Goal: Navigation & Orientation: Understand site structure

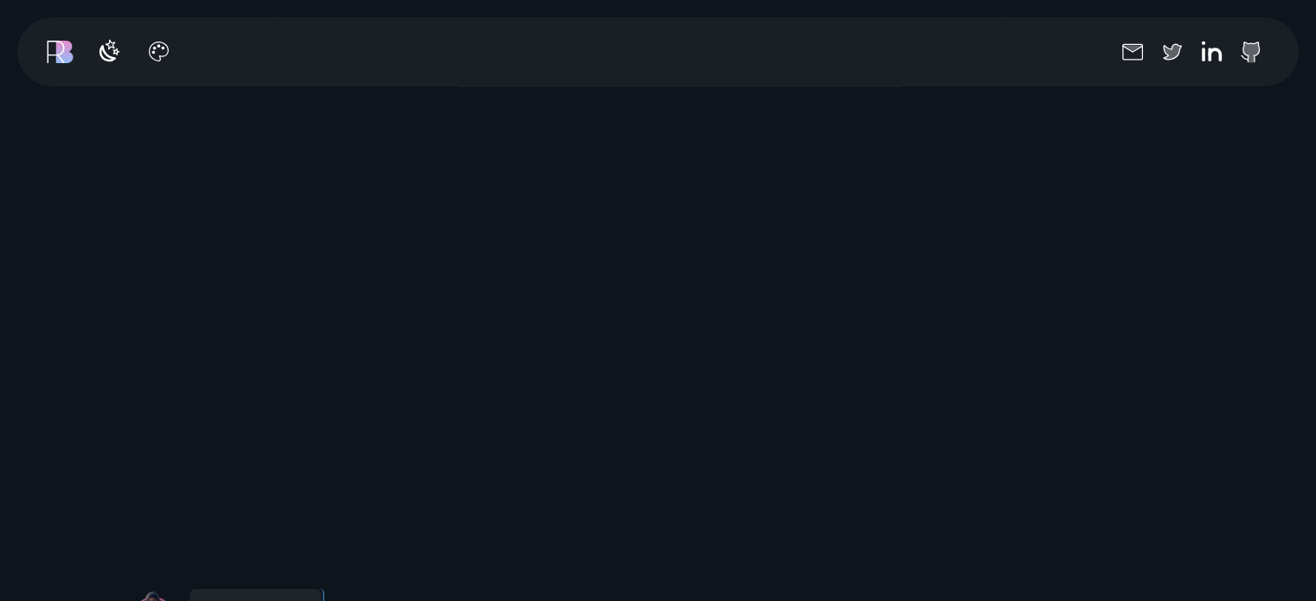
scroll to position [577, 0]
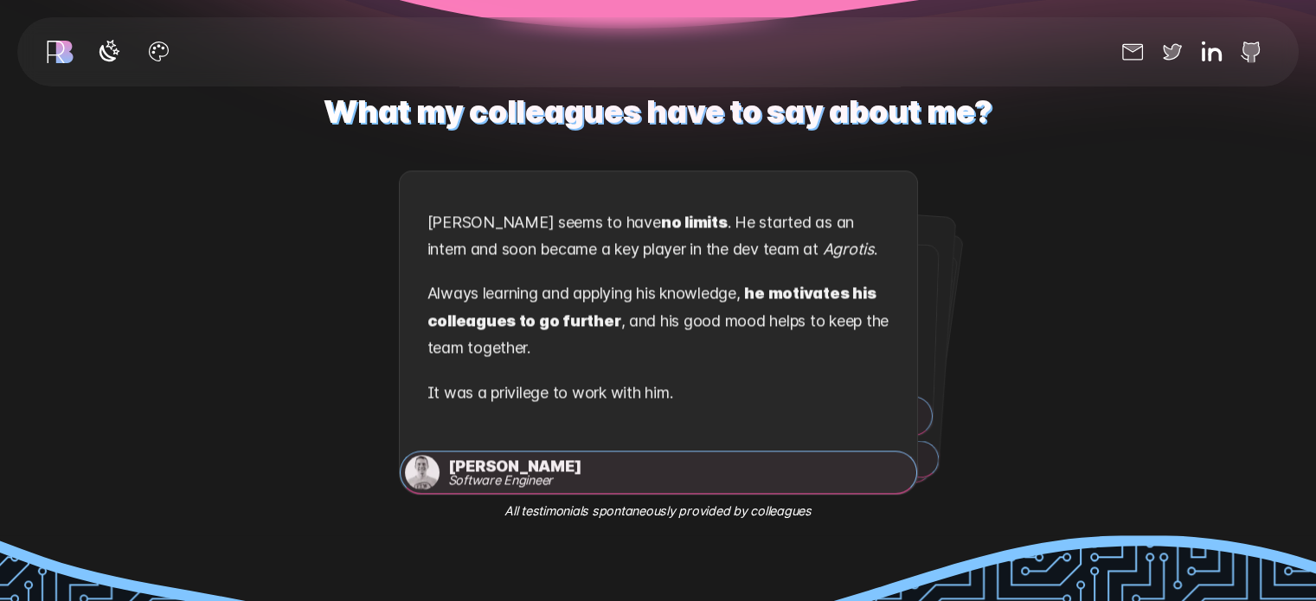
scroll to position [2499, 0]
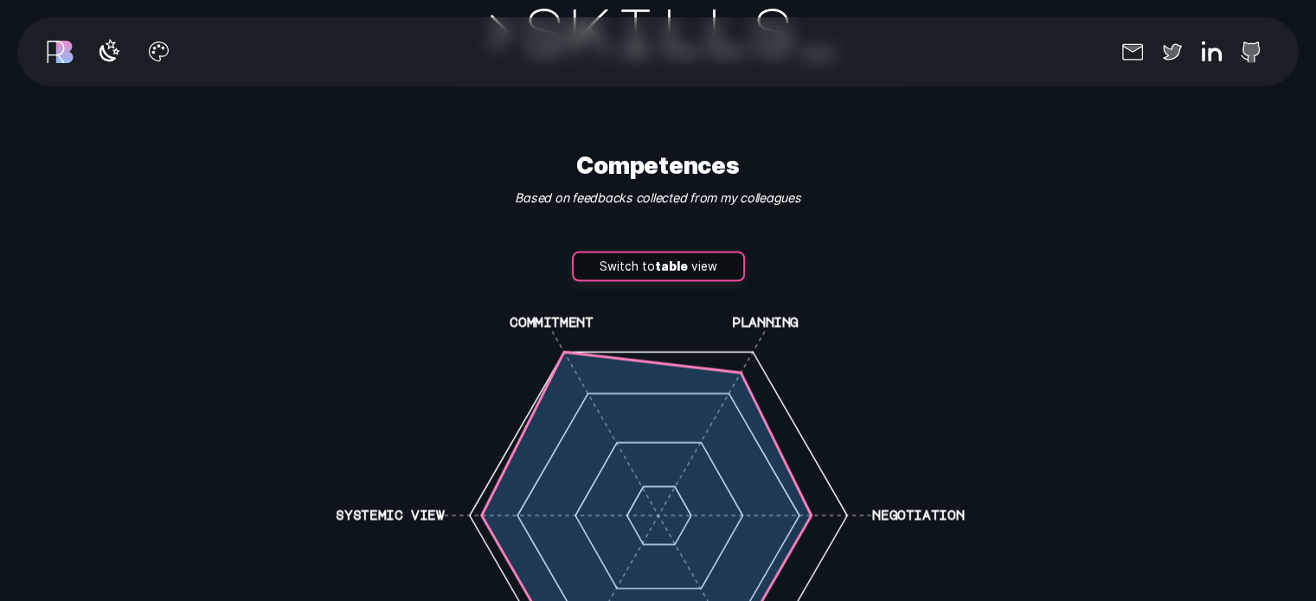
scroll to position [3723, 0]
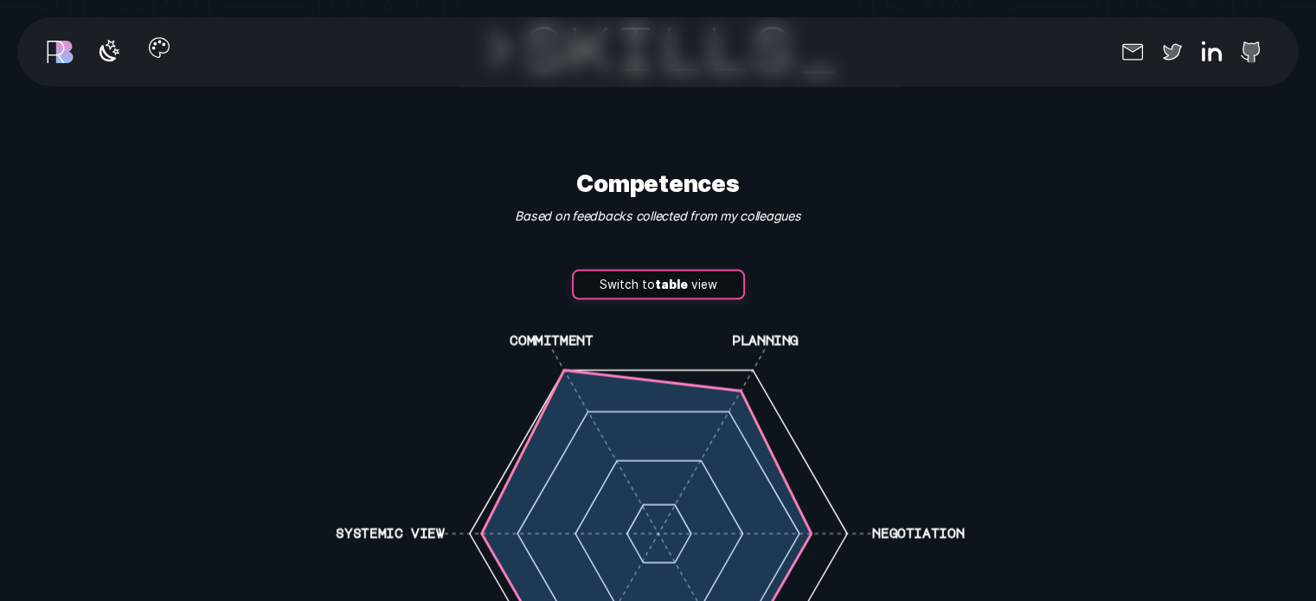
click at [166, 54] on icon "button" at bounding box center [159, 48] width 28 height 28
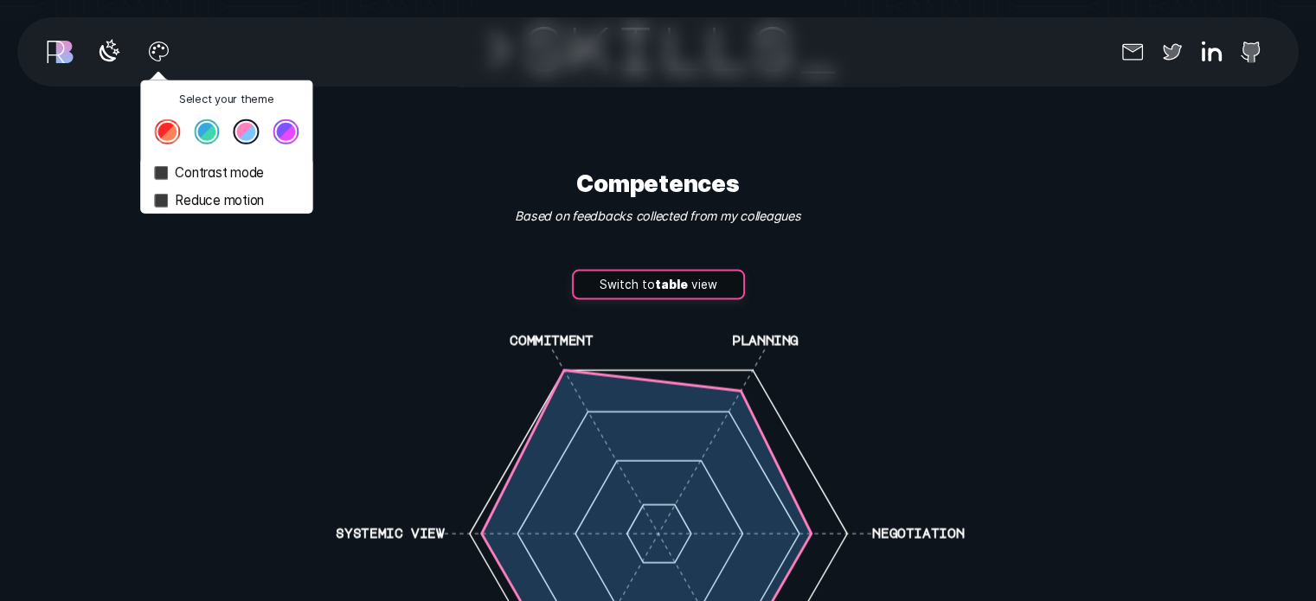
click at [204, 127] on button "Theme color select popover" at bounding box center [207, 132] width 26 height 26
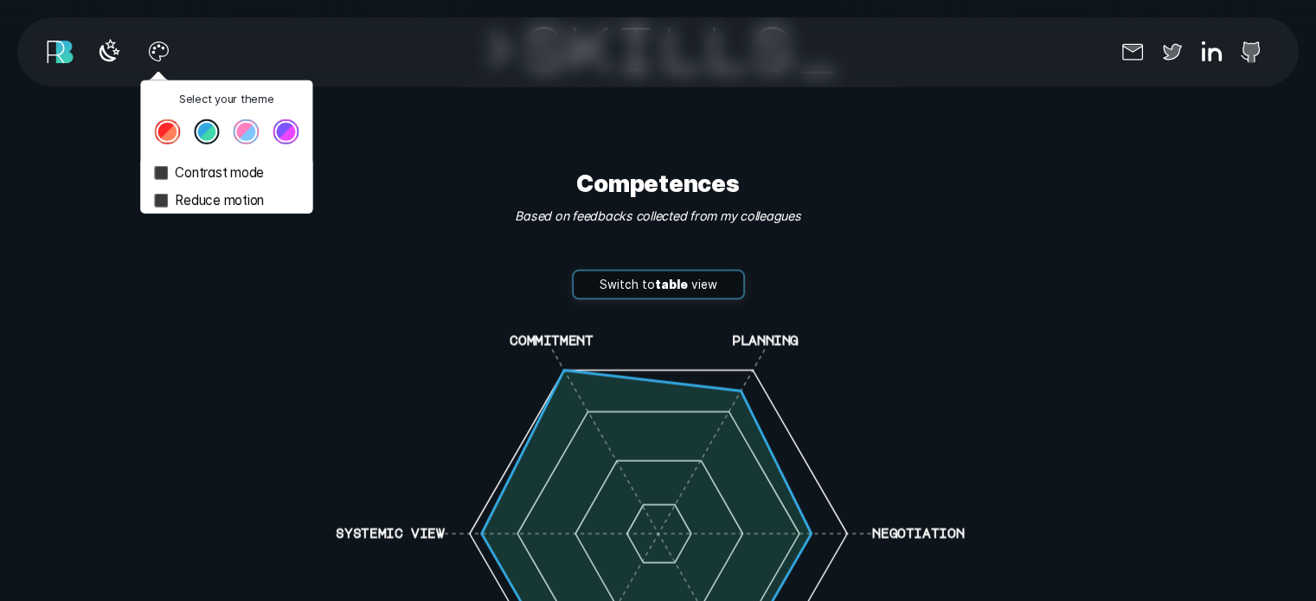
click at [296, 134] on button "Theme color select popover" at bounding box center [286, 132] width 26 height 26
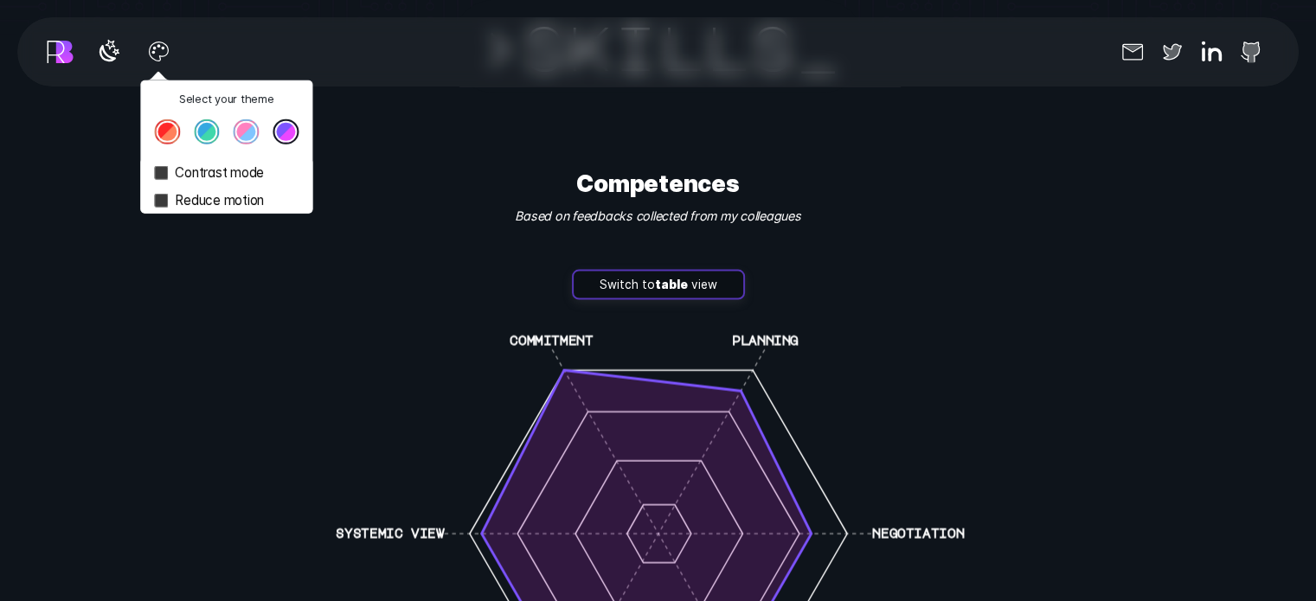
click at [253, 130] on button "Theme color select popover" at bounding box center [247, 132] width 26 height 26
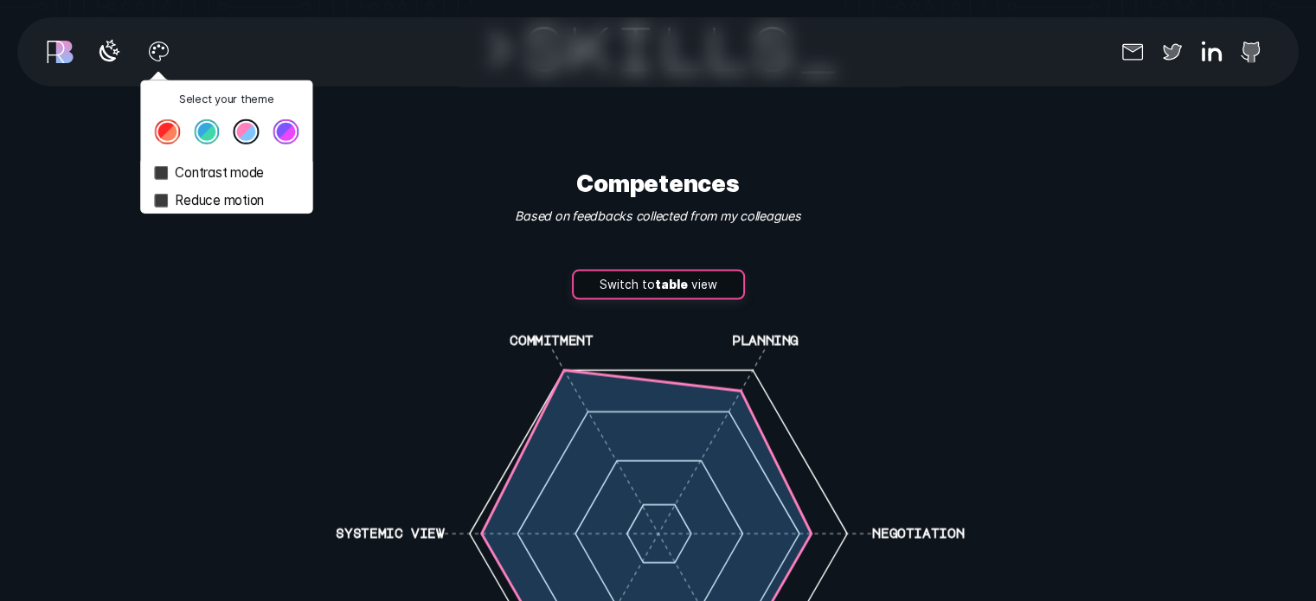
click at [161, 136] on button "Theme color select popover" at bounding box center [167, 132] width 26 height 26
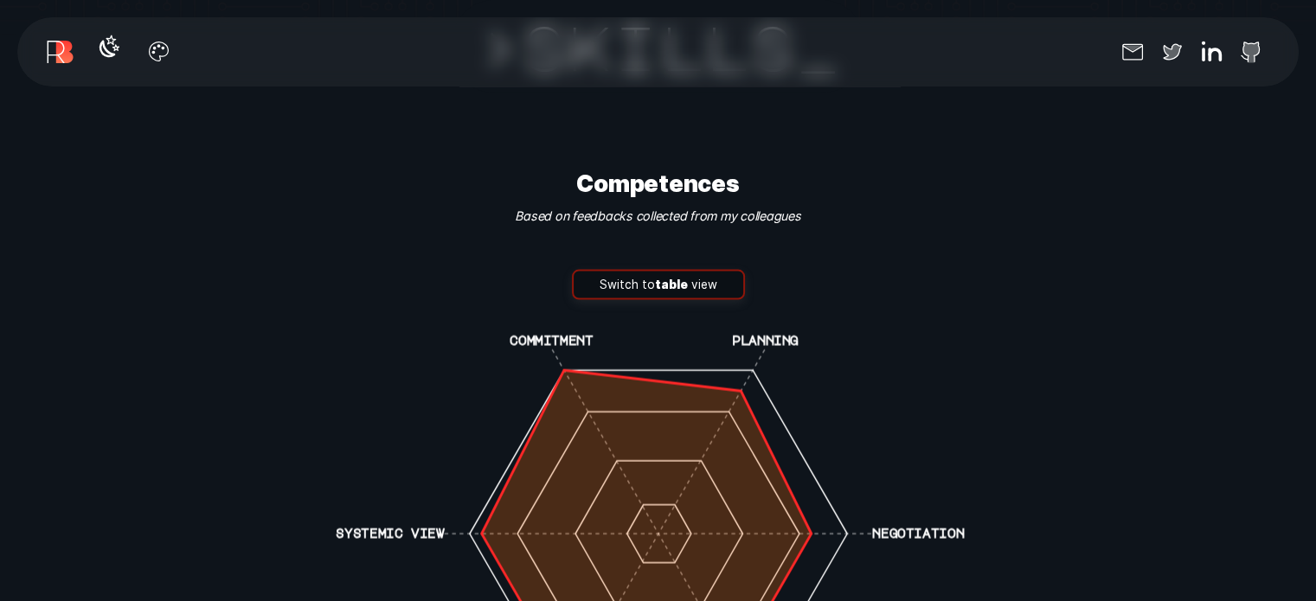
click at [121, 65] on button "button" at bounding box center [109, 52] width 36 height 36
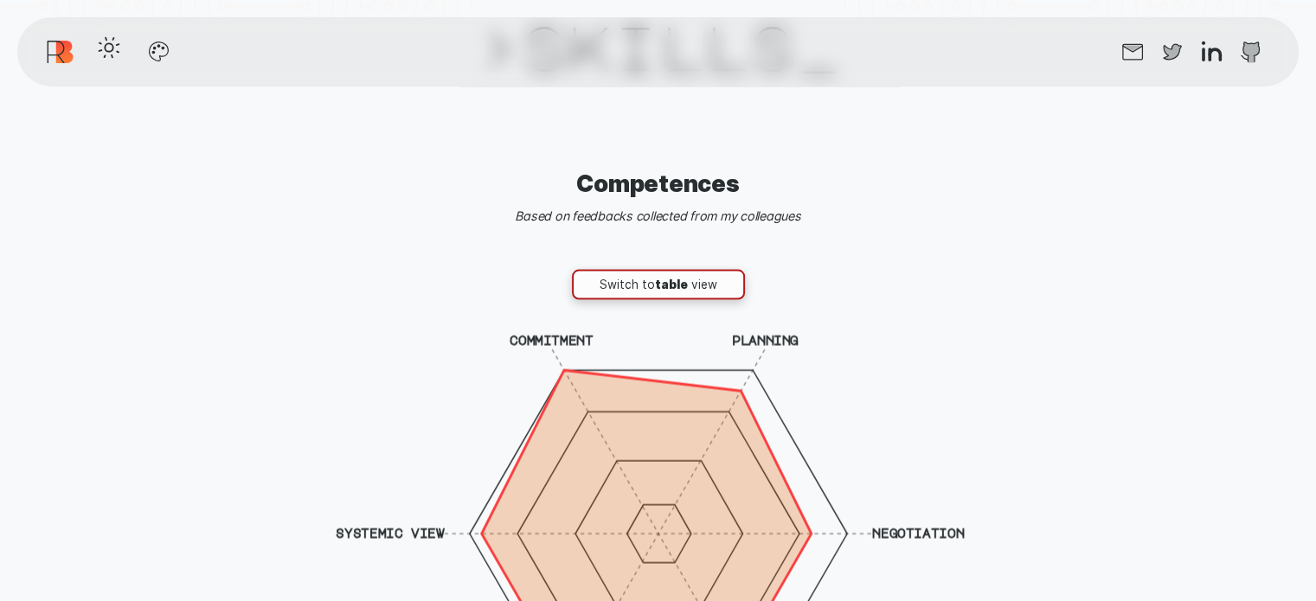
click at [121, 65] on button "button" at bounding box center [109, 52] width 36 height 36
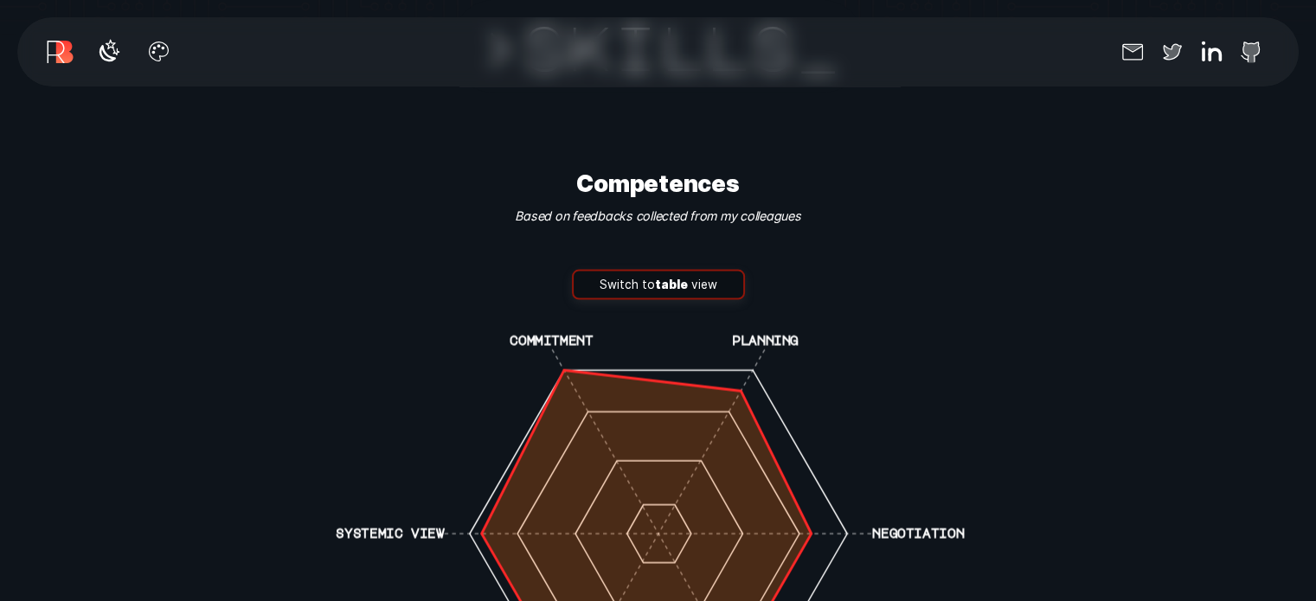
click at [900, 297] on div "Switch to table view commitment planning negotiation communication system archi…" at bounding box center [658, 552] width 692 height 564
click at [47, 51] on link "r" at bounding box center [55, 51] width 24 height 33
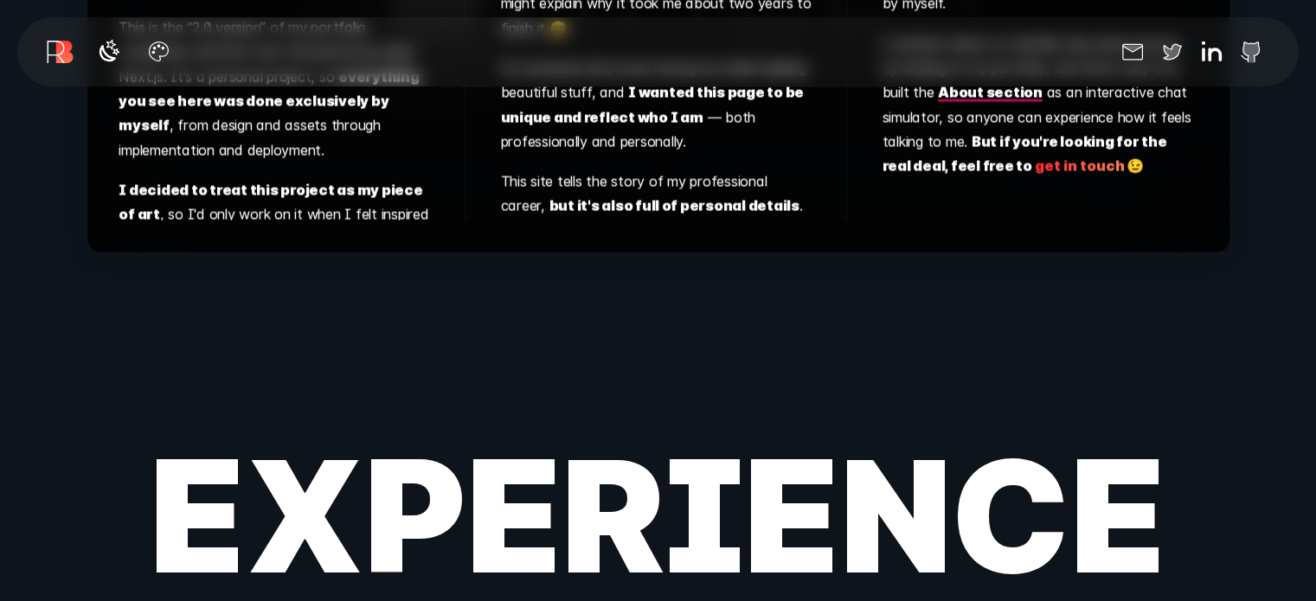
scroll to position [10407, 0]
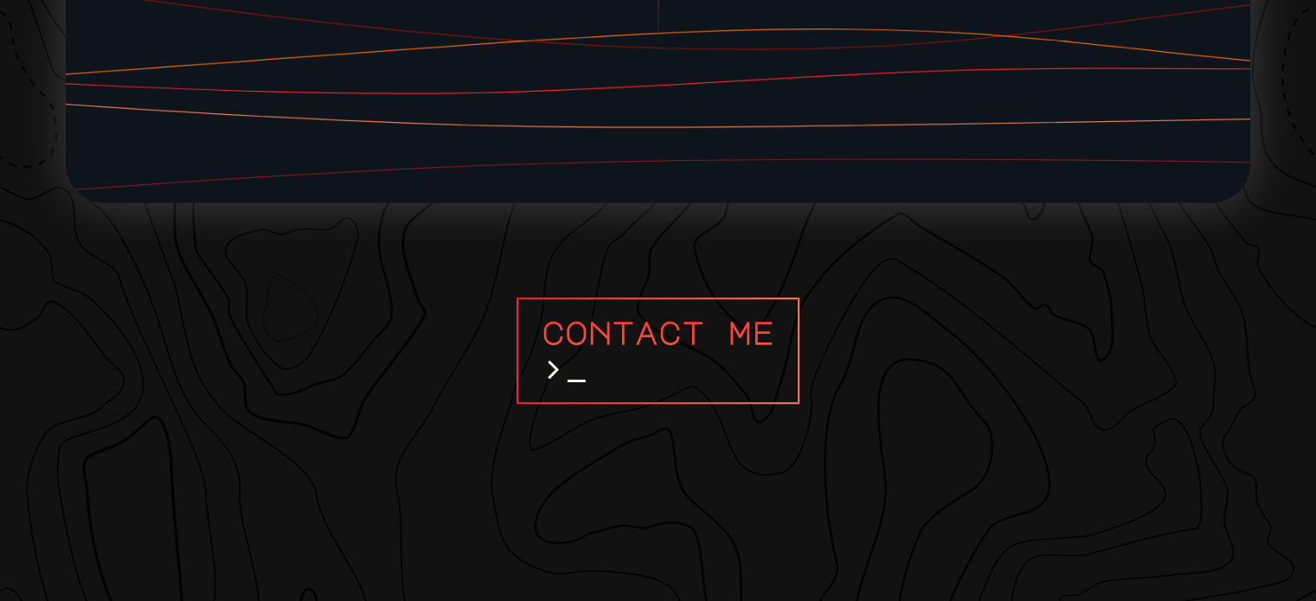
scroll to position [14598, 0]
